Goal: Navigation & Orientation: Find specific page/section

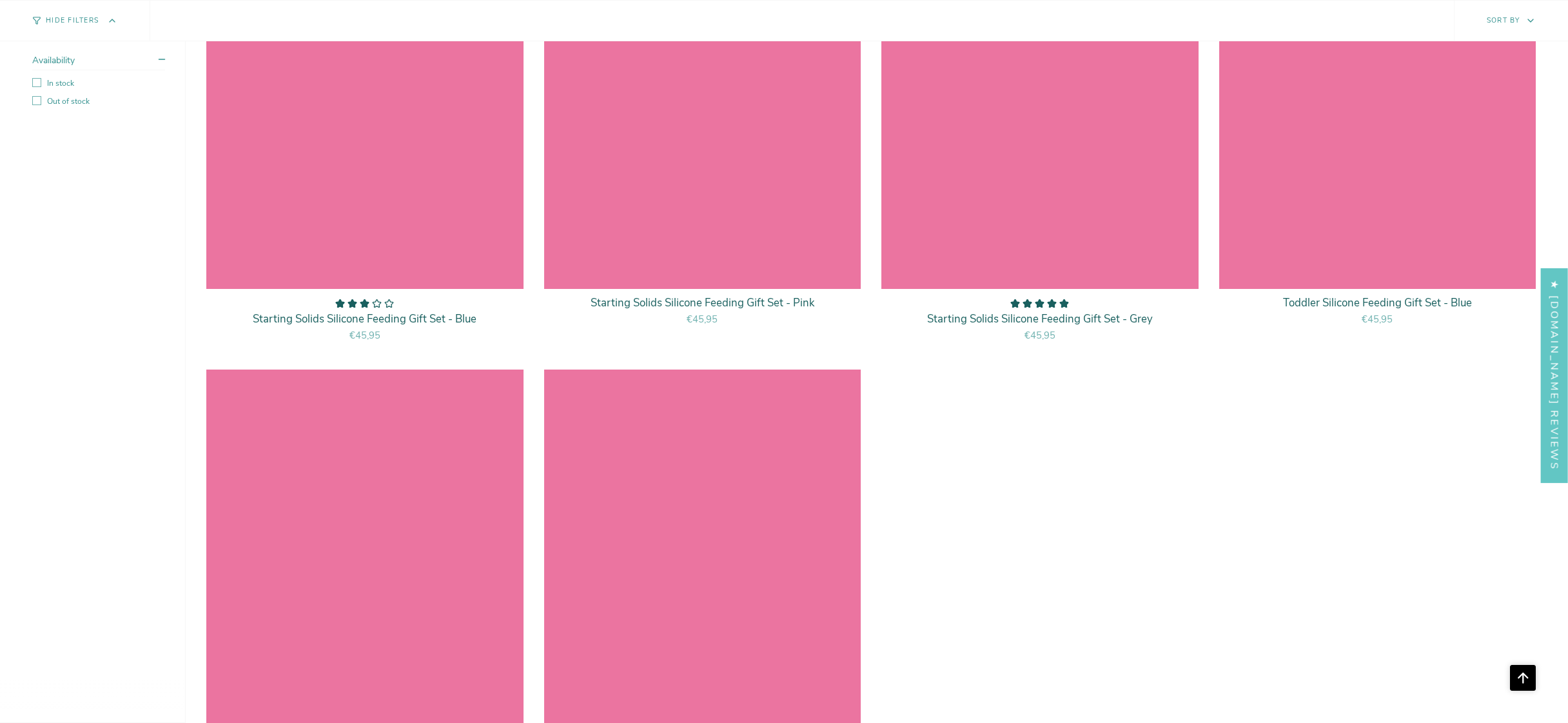
scroll to position [7447, 0]
